Goal: Check status

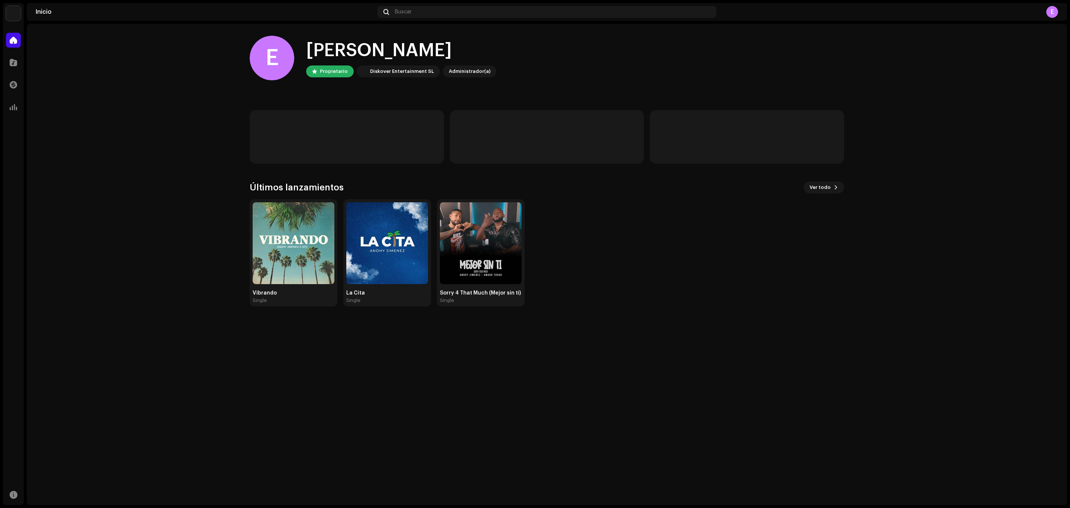
click at [168, 266] on home-home "E Hola, , [PERSON_NAME] Diskover Entertainment SL Administrador(a) Últimos lanz…" at bounding box center [547, 171] width 1041 height 294
click at [291, 133] on div "15,09 €" at bounding box center [347, 139] width 176 height 12
click at [385, 69] on div "Diskover Entertainment SL" at bounding box center [402, 71] width 64 height 9
click at [458, 70] on div "Administrador(a)" at bounding box center [470, 71] width 42 height 9
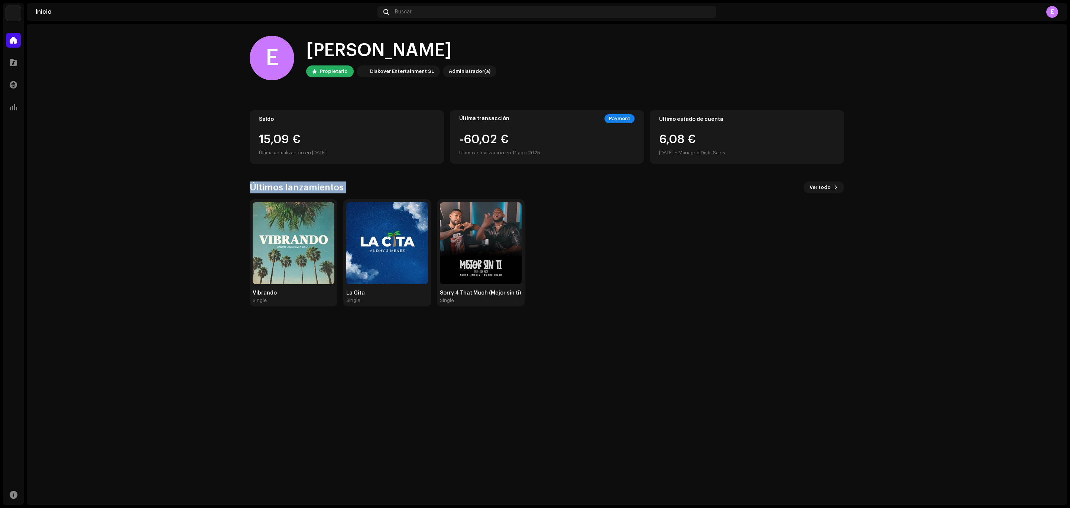
drag, startPoint x: 549, startPoint y: 327, endPoint x: 217, endPoint y: 188, distance: 360.0
click at [217, 188] on div "E Hola, , [PERSON_NAME] Diskover Entertainment SL Administrador(a) Saldo 15,09 …" at bounding box center [547, 264] width 1041 height 481
click at [113, 244] on home-home "E Hola, , [PERSON_NAME] Diskover Entertainment SL Administrador(a) Saldo 15,09 …" at bounding box center [547, 171] width 1041 height 294
click at [314, 252] on img at bounding box center [294, 243] width 82 height 82
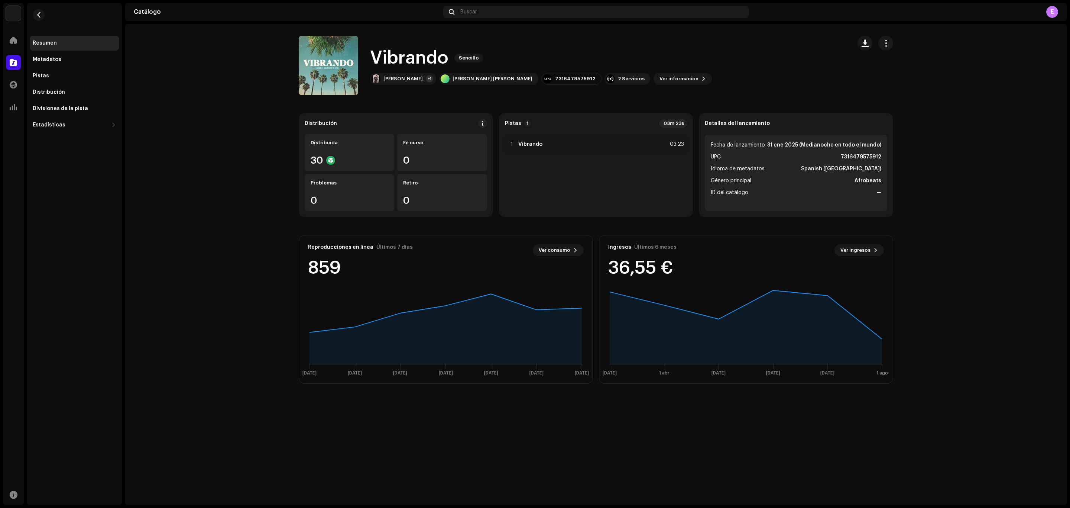
click at [141, 268] on catalog-releases-details-overview "Vibrando Sencillo Vibrando Sencillo [PERSON_NAME] +1 [PERSON_NAME] [PERSON_NAME…" at bounding box center [596, 210] width 942 height 372
click at [10, 40] on span at bounding box center [13, 40] width 7 height 6
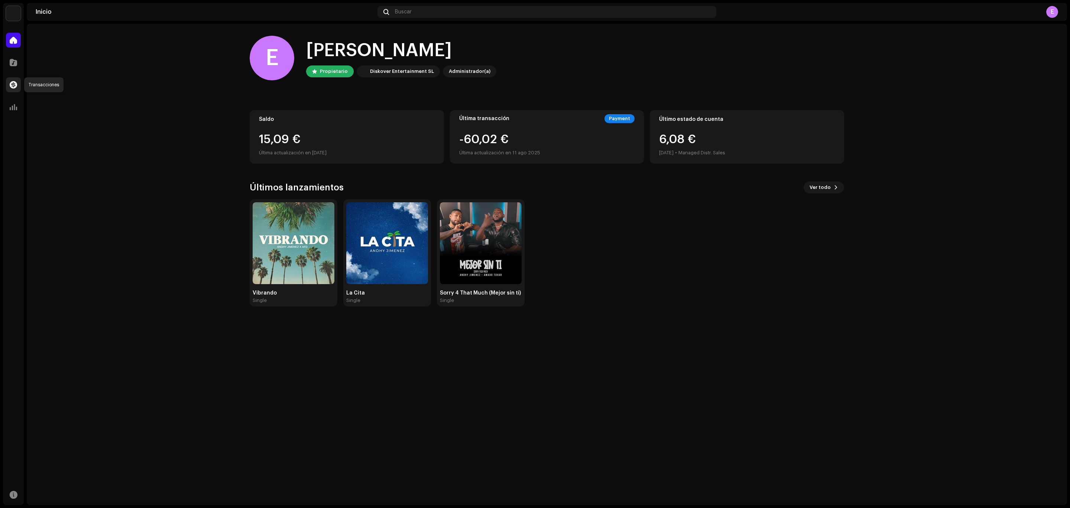
click at [11, 88] on div at bounding box center [13, 84] width 15 height 15
